Goal: Navigation & Orientation: Understand site structure

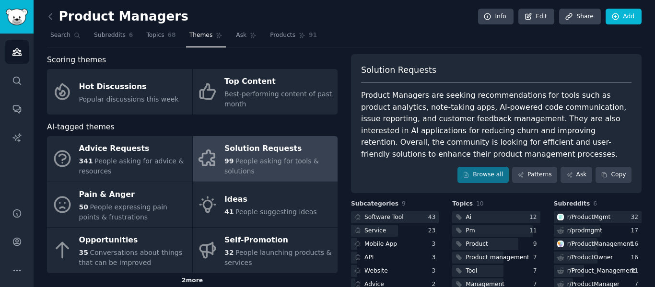
scroll to position [48, 0]
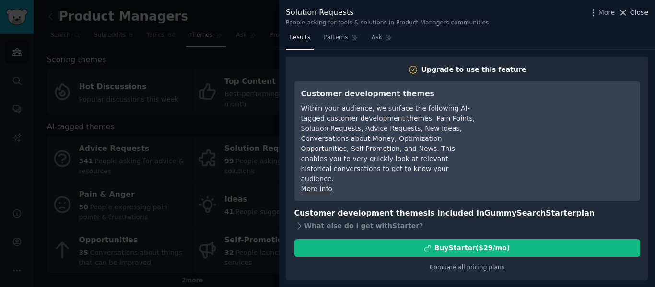
click at [640, 15] on span "Close" at bounding box center [639, 13] width 18 height 10
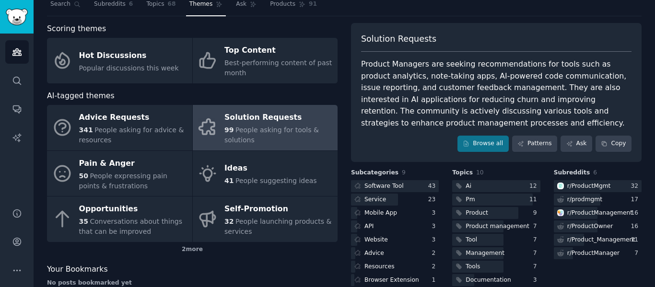
scroll to position [48, 0]
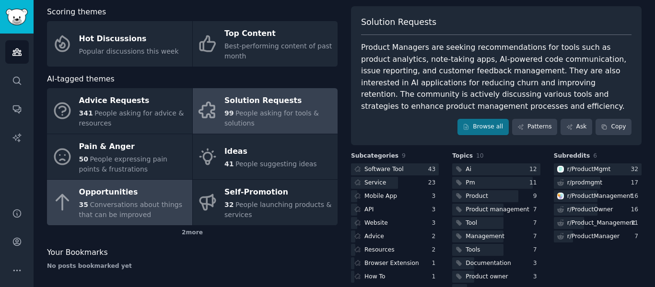
click at [106, 220] on link "Opportunities 35 Conversations about things that can be improved" at bounding box center [119, 203] width 145 height 46
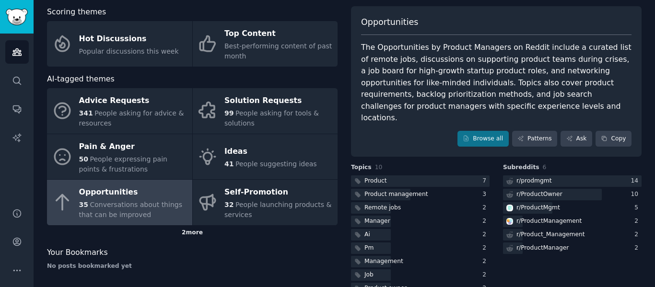
click at [194, 233] on div "2 more" at bounding box center [192, 232] width 291 height 15
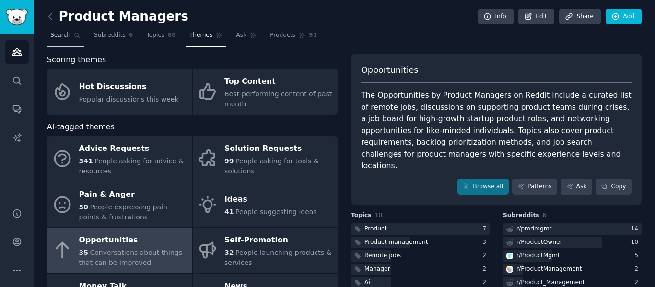
click at [55, 35] on span "Search" at bounding box center [60, 35] width 20 height 9
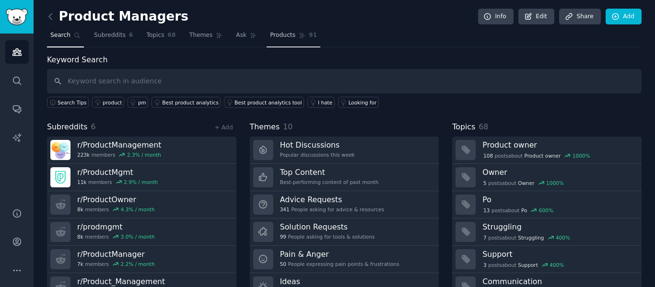
click at [275, 31] on span "Products" at bounding box center [282, 35] width 25 height 9
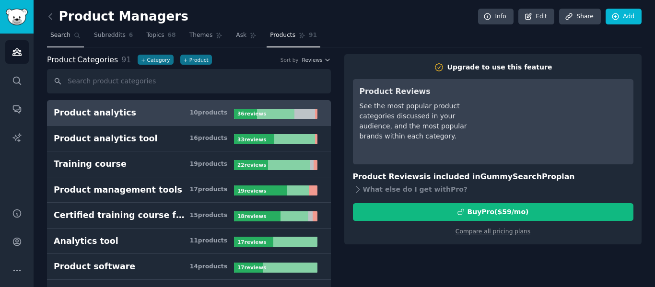
click at [65, 35] on span "Search" at bounding box center [60, 35] width 20 height 9
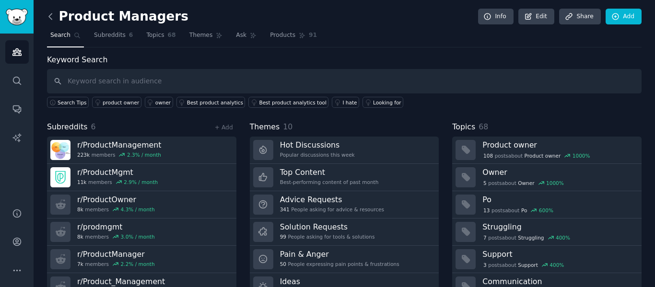
click at [52, 17] on icon at bounding box center [51, 17] width 10 height 10
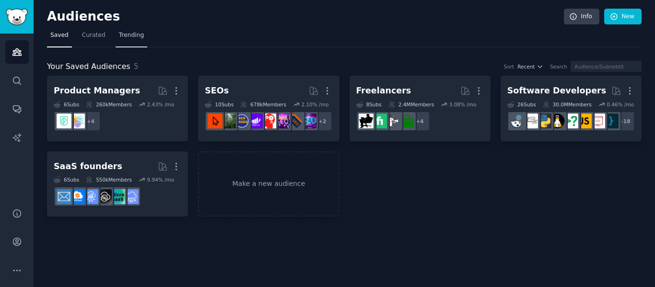
click at [130, 40] on link "Trending" at bounding box center [132, 38] width 32 height 20
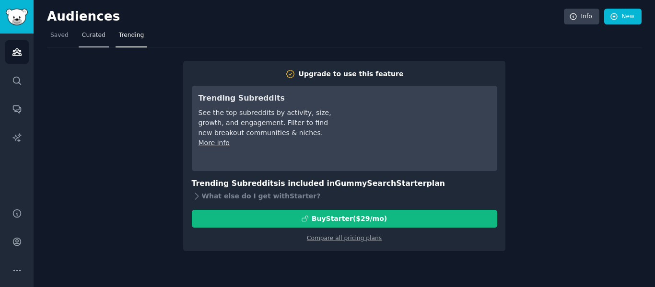
click at [99, 33] on span "Curated" at bounding box center [93, 35] width 23 height 9
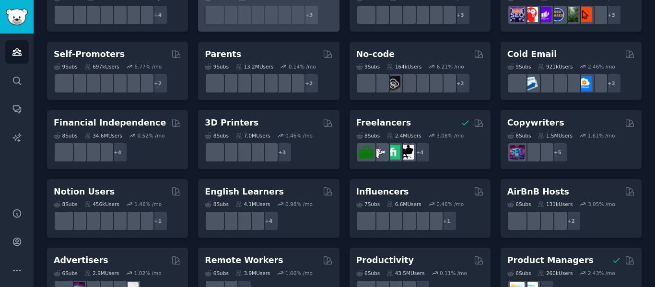
scroll to position [480, 0]
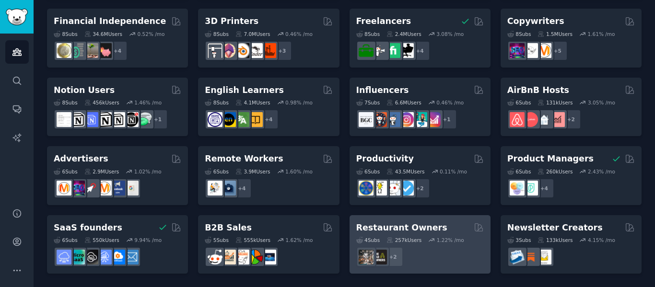
click at [434, 247] on div "+ 2" at bounding box center [420, 257] width 128 height 20
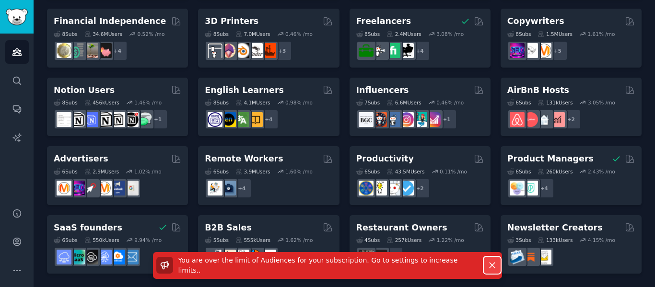
click at [488, 267] on icon "button" at bounding box center [492, 265] width 10 height 10
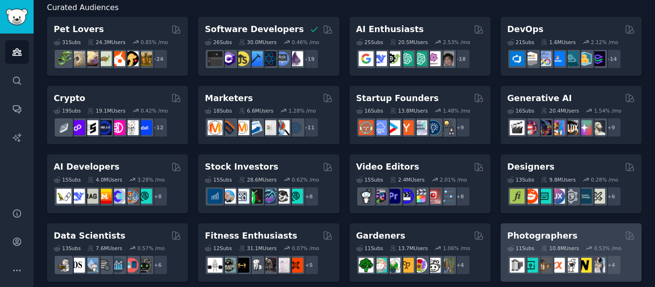
scroll to position [0, 0]
